Goal: Complete application form: Complete application form

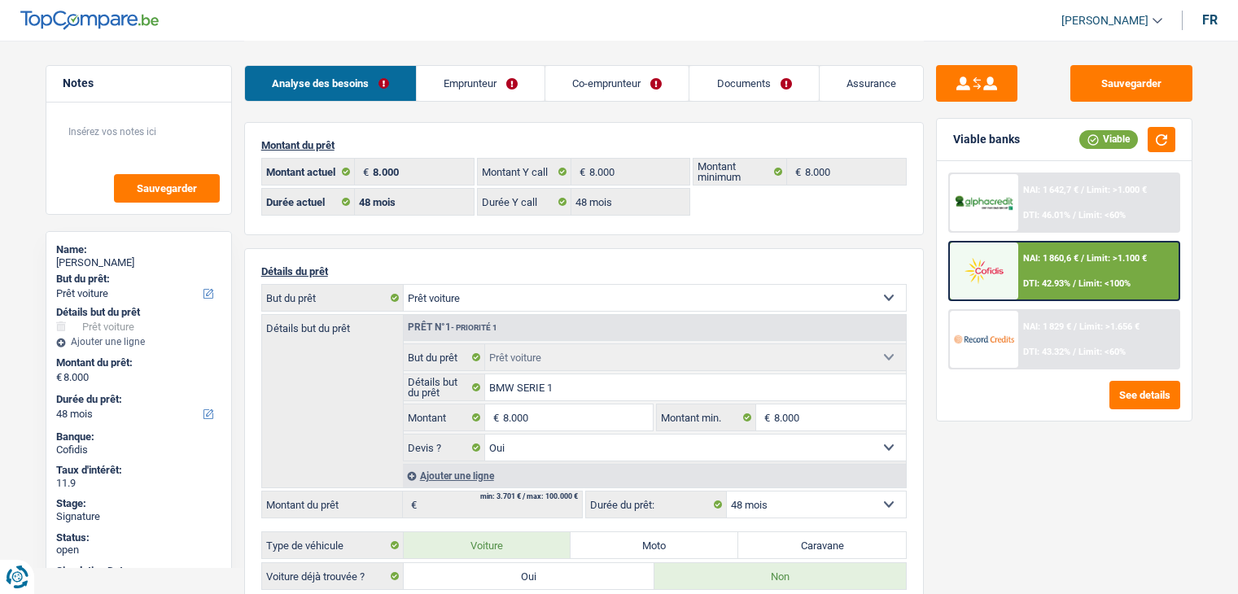
select select "car"
select select "48"
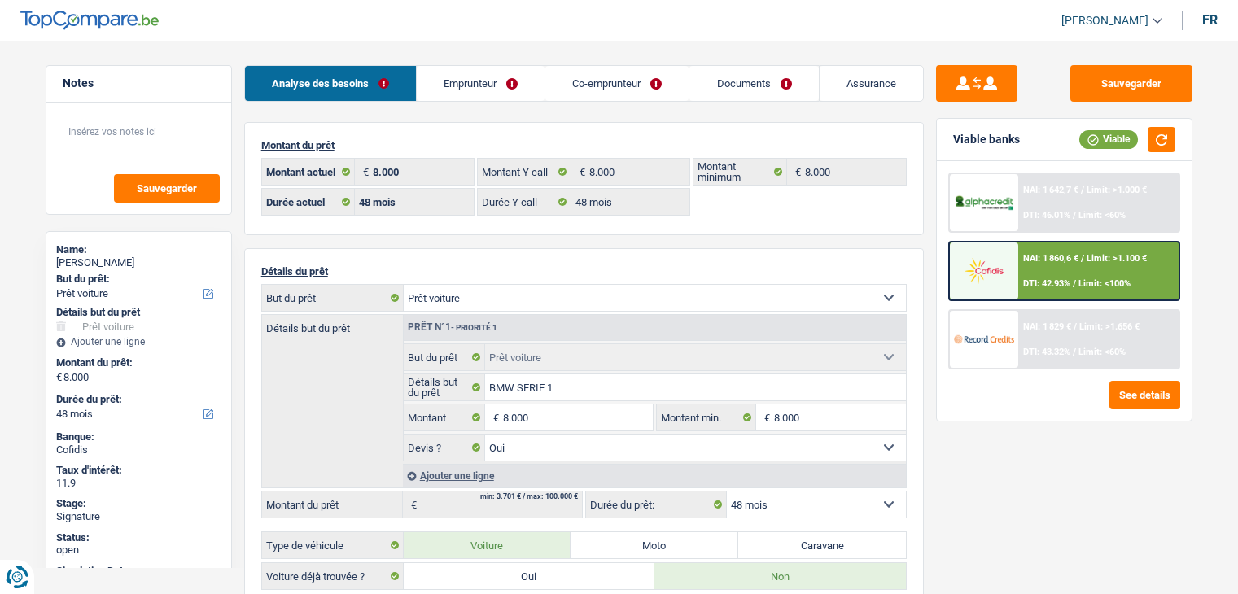
select select "car"
select select "yes"
select select "48"
click at [503, 80] on link "Emprunteur" at bounding box center [481, 83] width 128 height 35
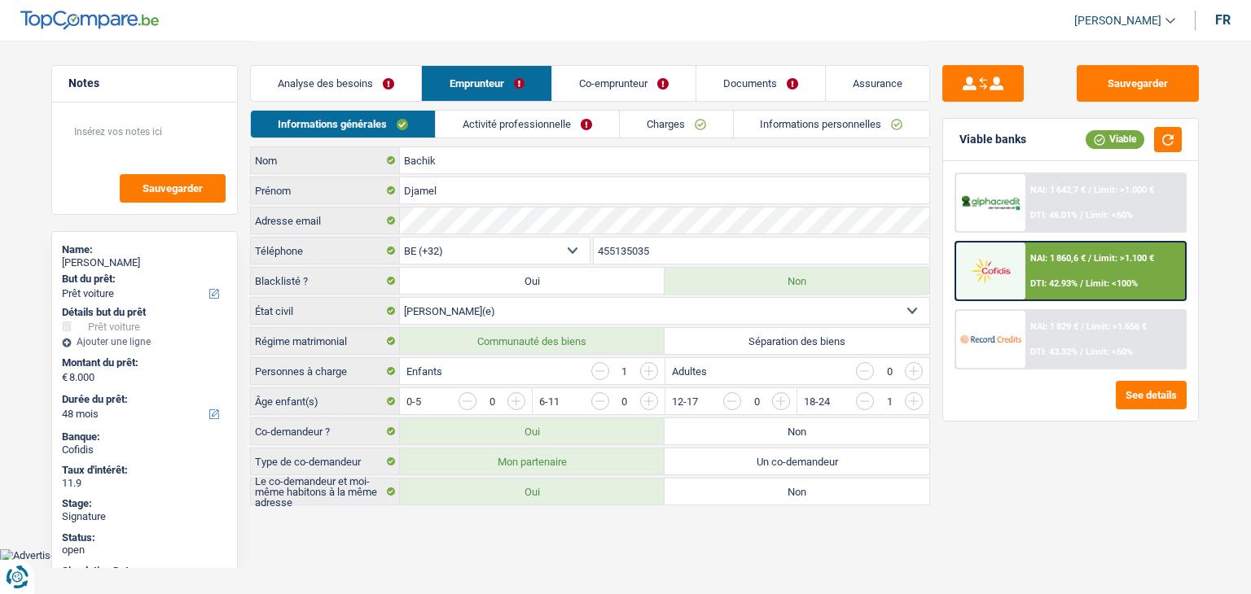
click at [691, 128] on link "Charges" at bounding box center [676, 124] width 113 height 27
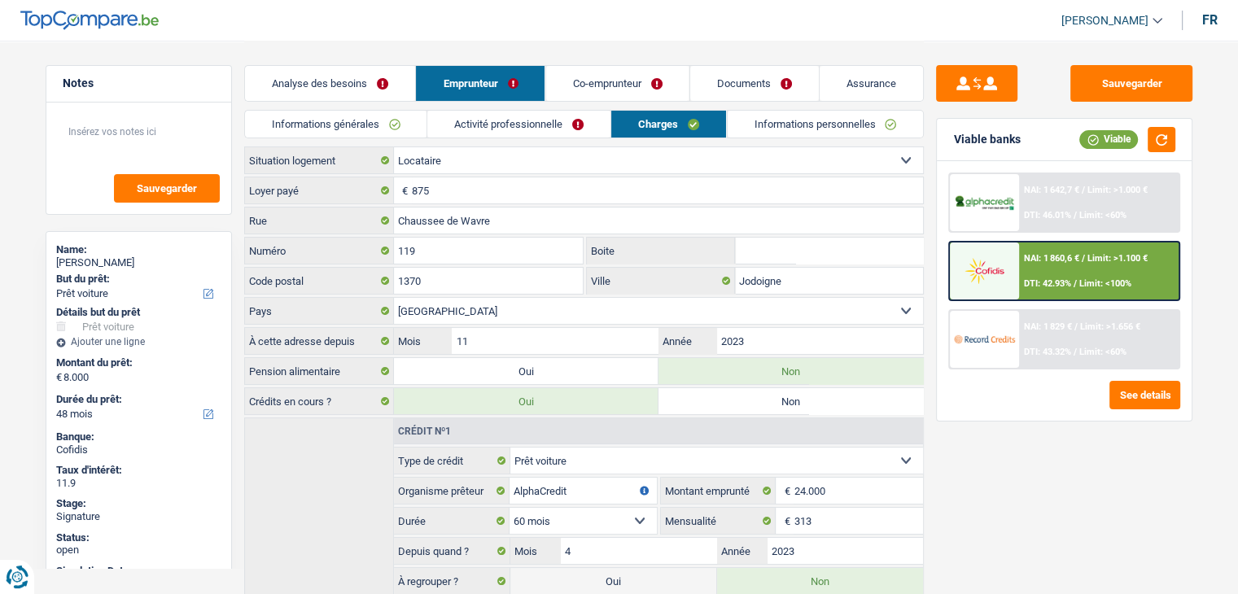
click at [798, 123] on link "Informations personnelles" at bounding box center [825, 124] width 196 height 27
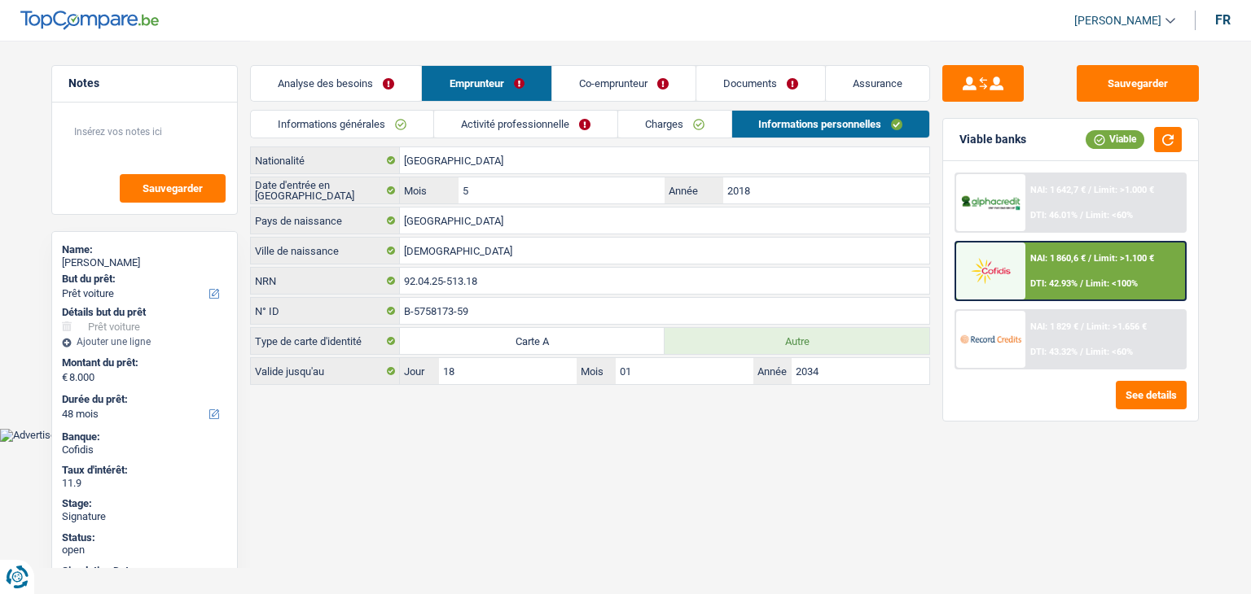
click at [664, 81] on link "Co-emprunteur" at bounding box center [623, 83] width 143 height 35
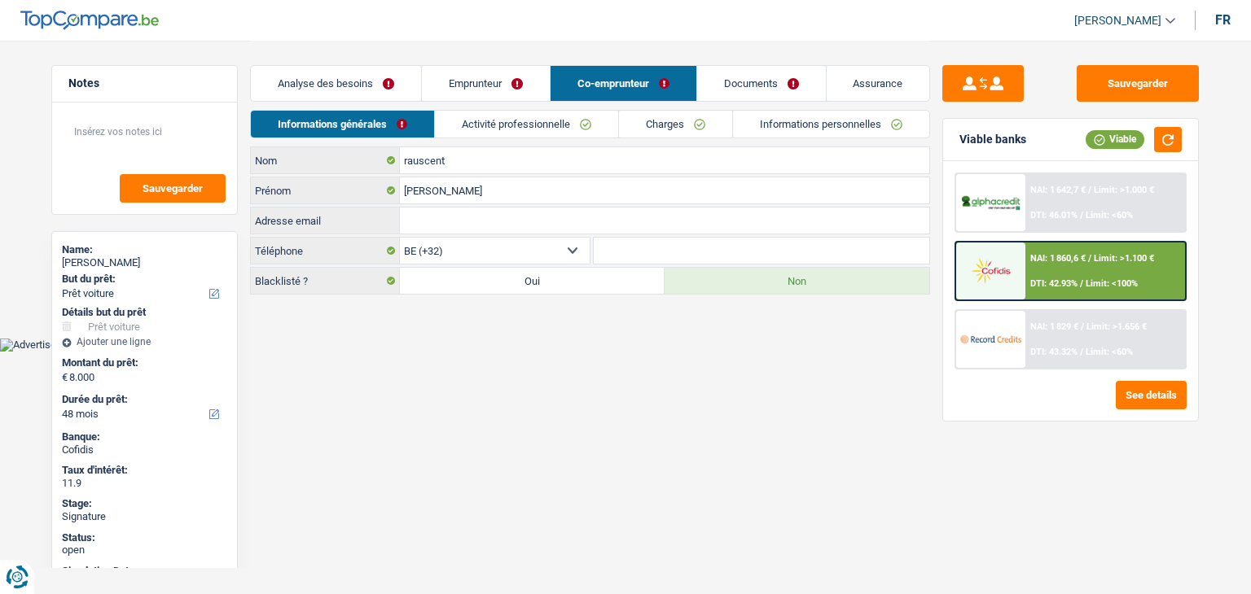
click at [558, 125] on link "Activité professionnelle" at bounding box center [526, 124] width 183 height 27
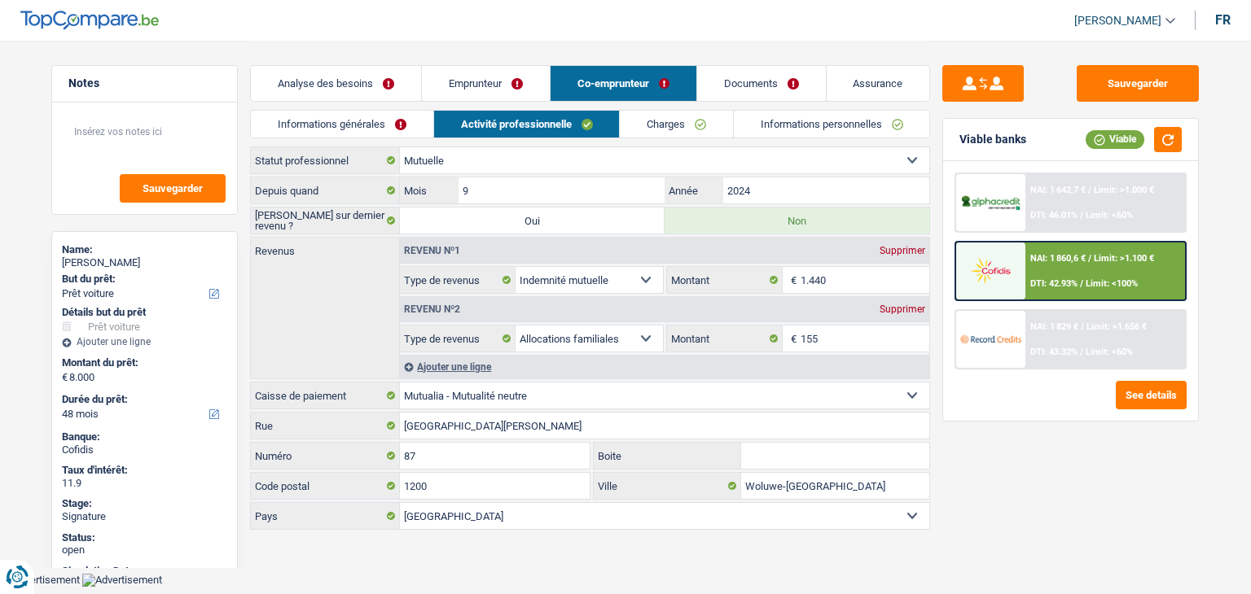
click at [675, 125] on link "Charges" at bounding box center [676, 124] width 113 height 27
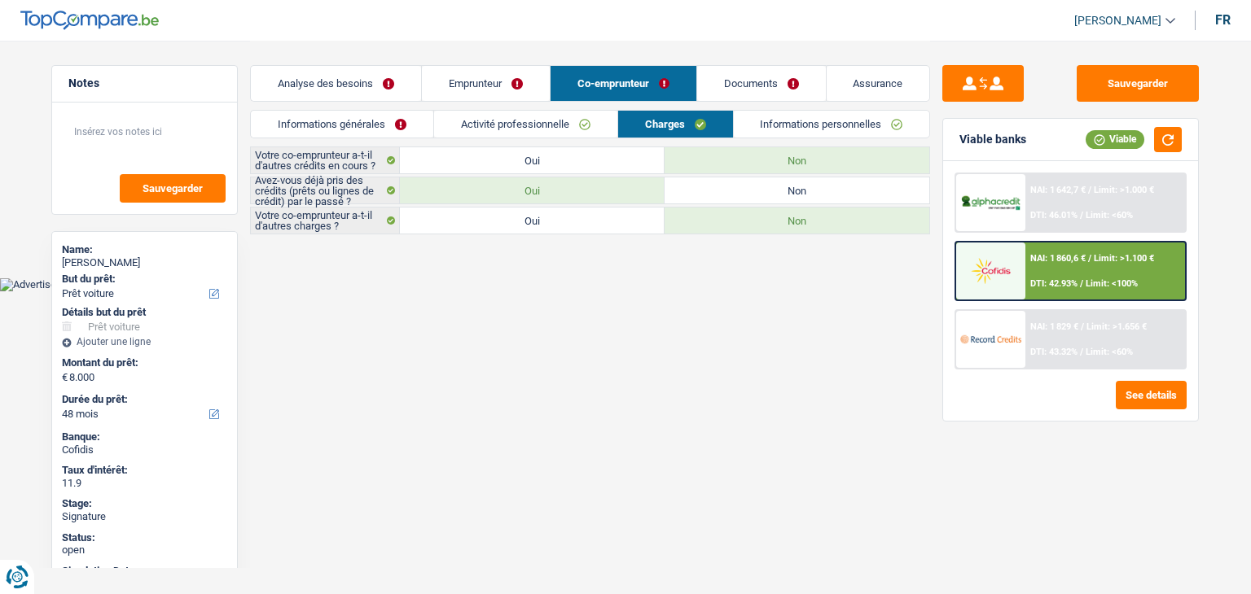
click at [811, 133] on link "Informations personnelles" at bounding box center [832, 124] width 196 height 27
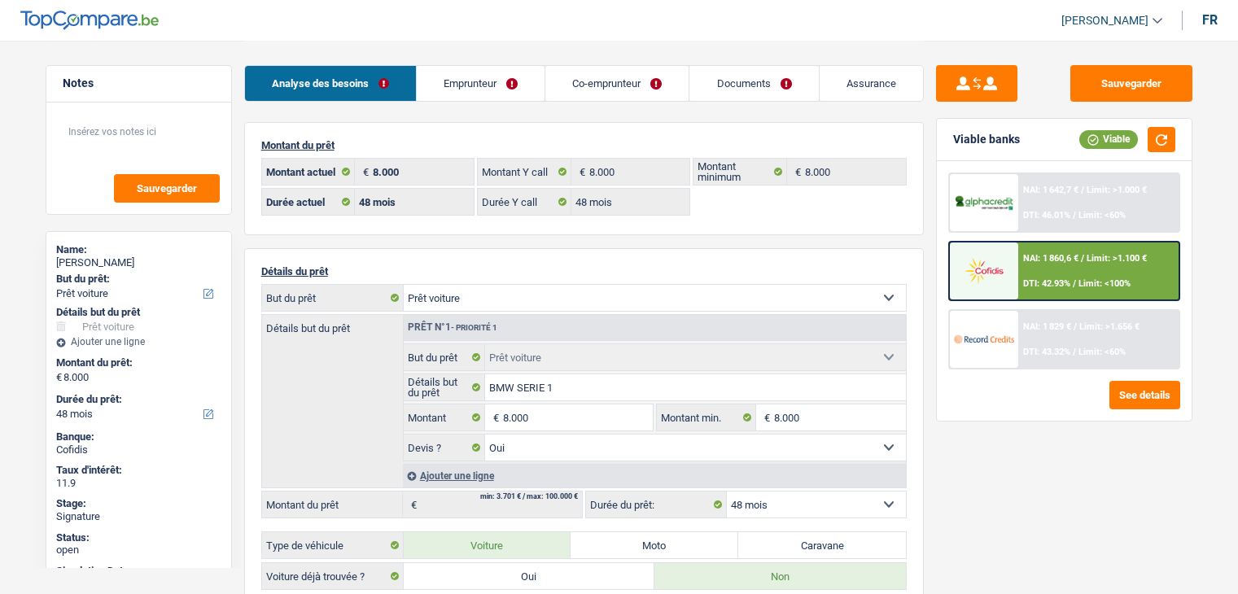
select select "car"
select select "48"
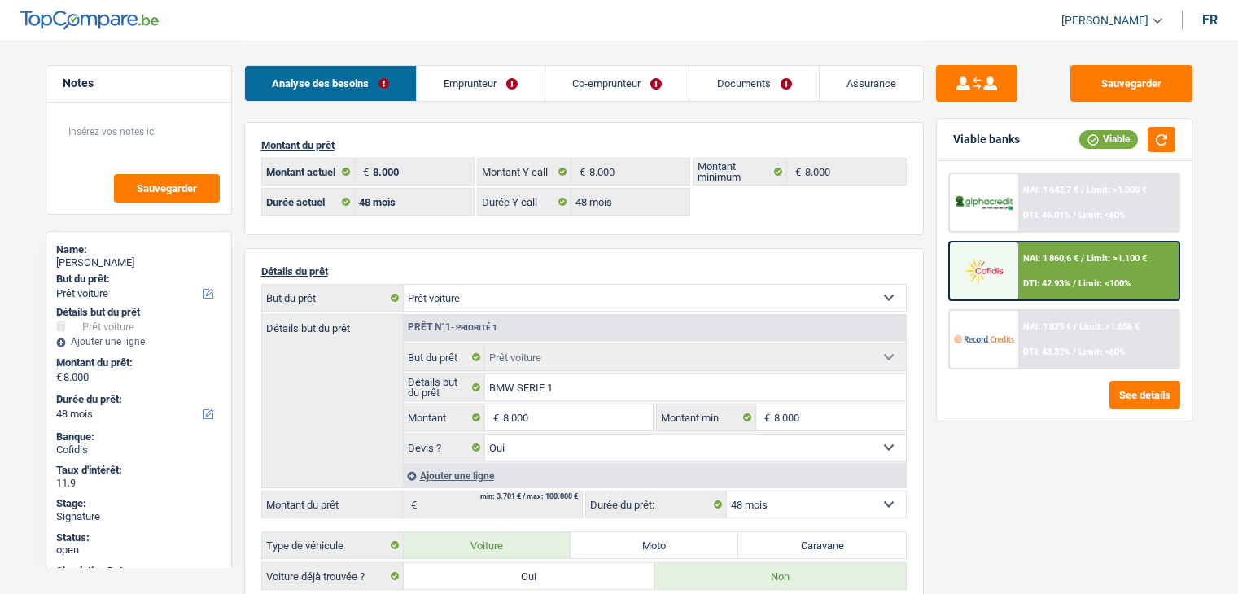
select select "car"
select select "yes"
select select "48"
select select "rents"
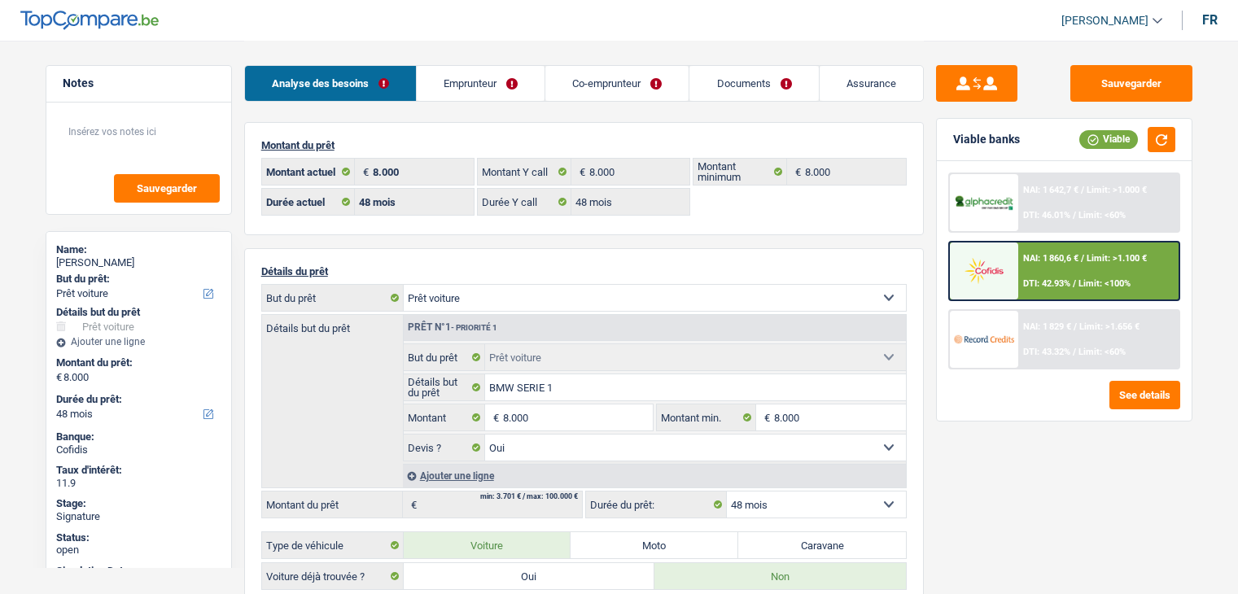
select select "BE"
select select "carLoan"
select select "60"
click at [498, 68] on link "Emprunteur" at bounding box center [481, 83] width 128 height 35
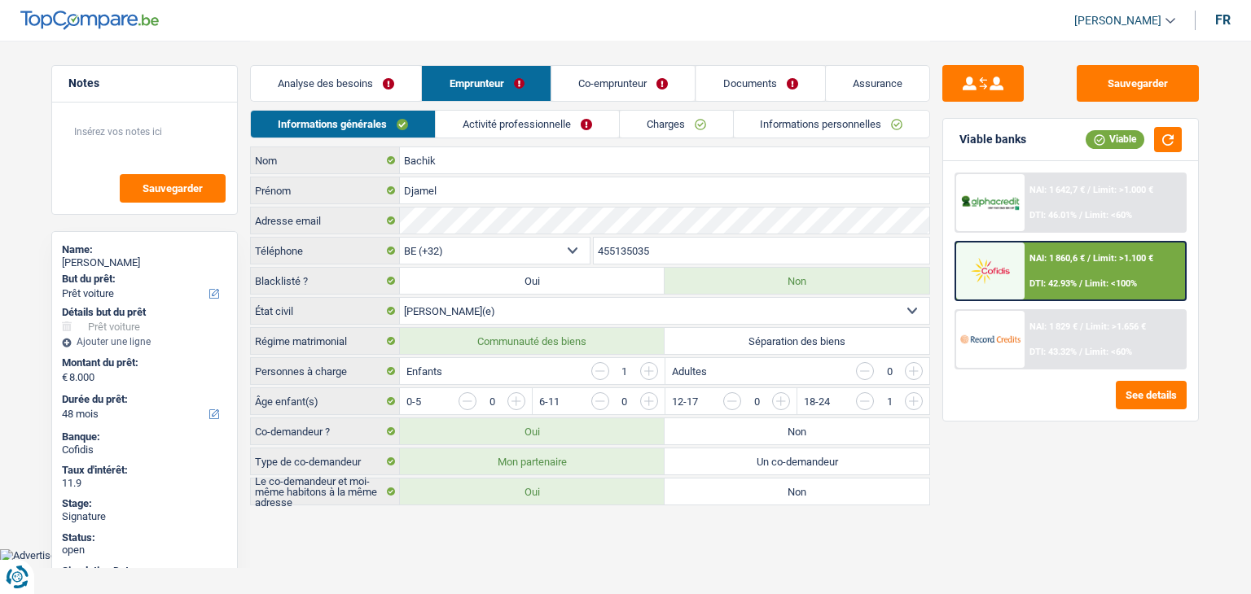
click at [679, 116] on link "Charges" at bounding box center [676, 124] width 113 height 27
